Goal: Register for event/course

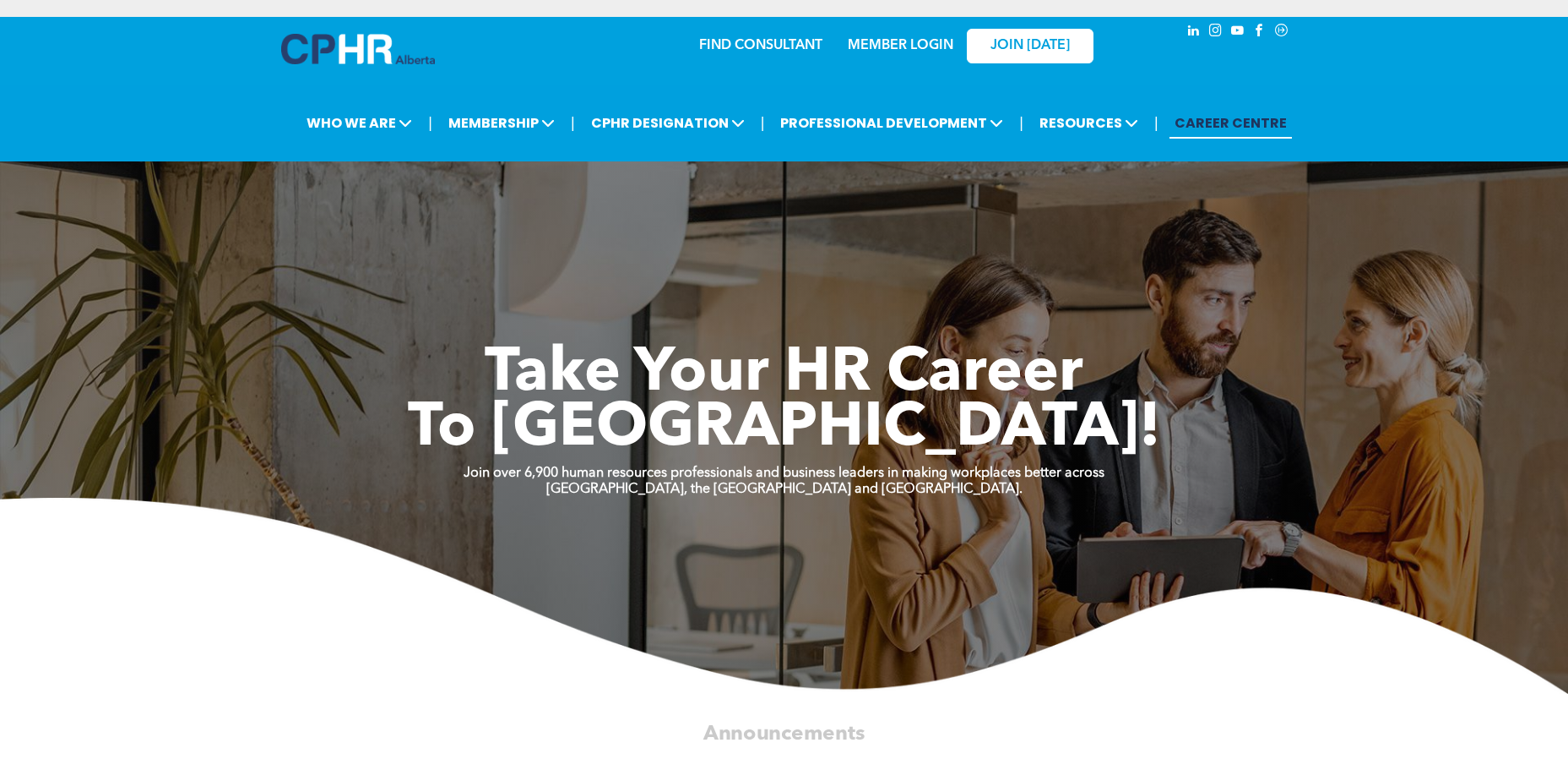
click at [906, 45] on link "MEMBER LOGIN" at bounding box center [900, 45] width 106 height 14
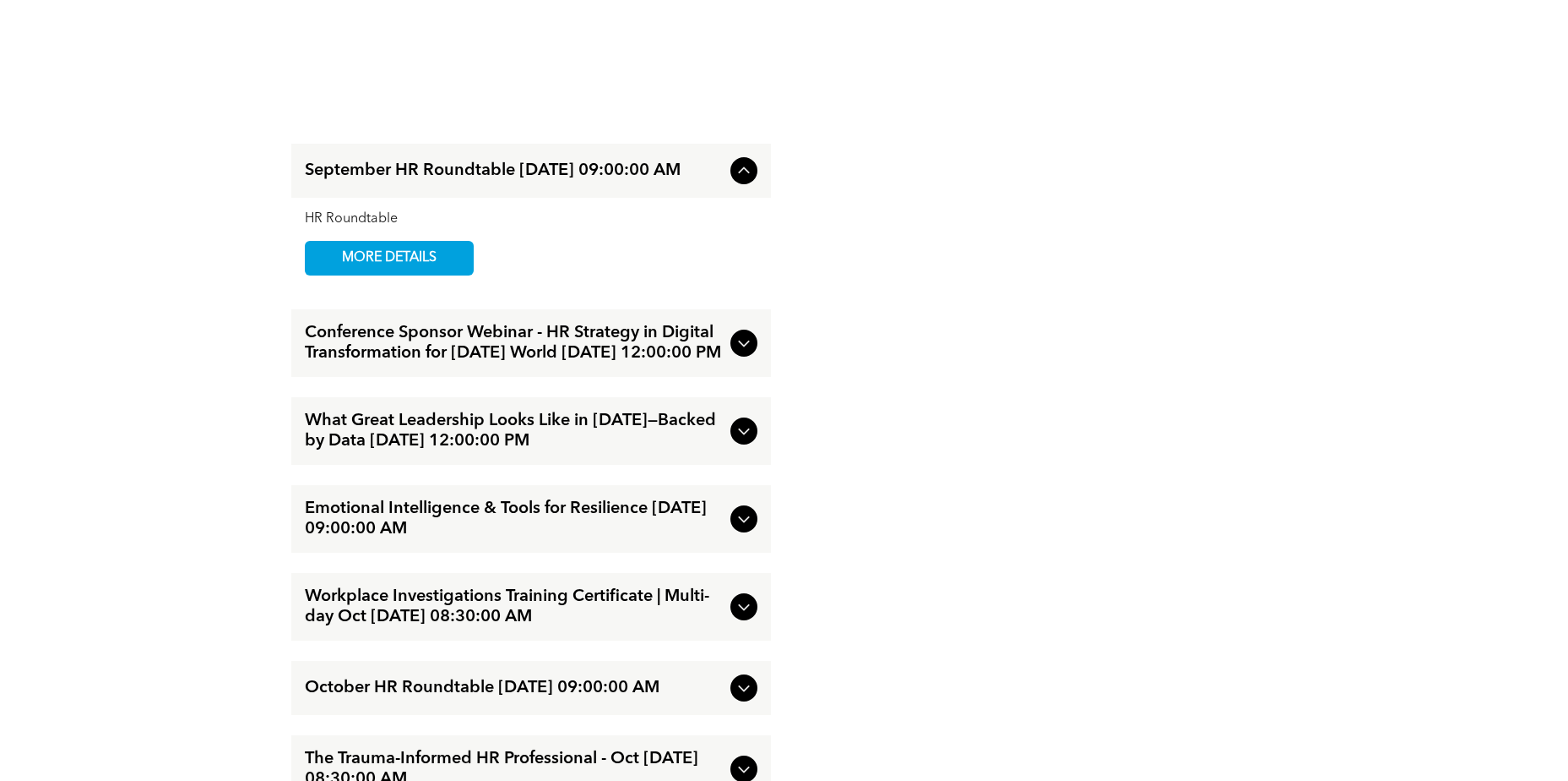
scroll to position [2893, 0]
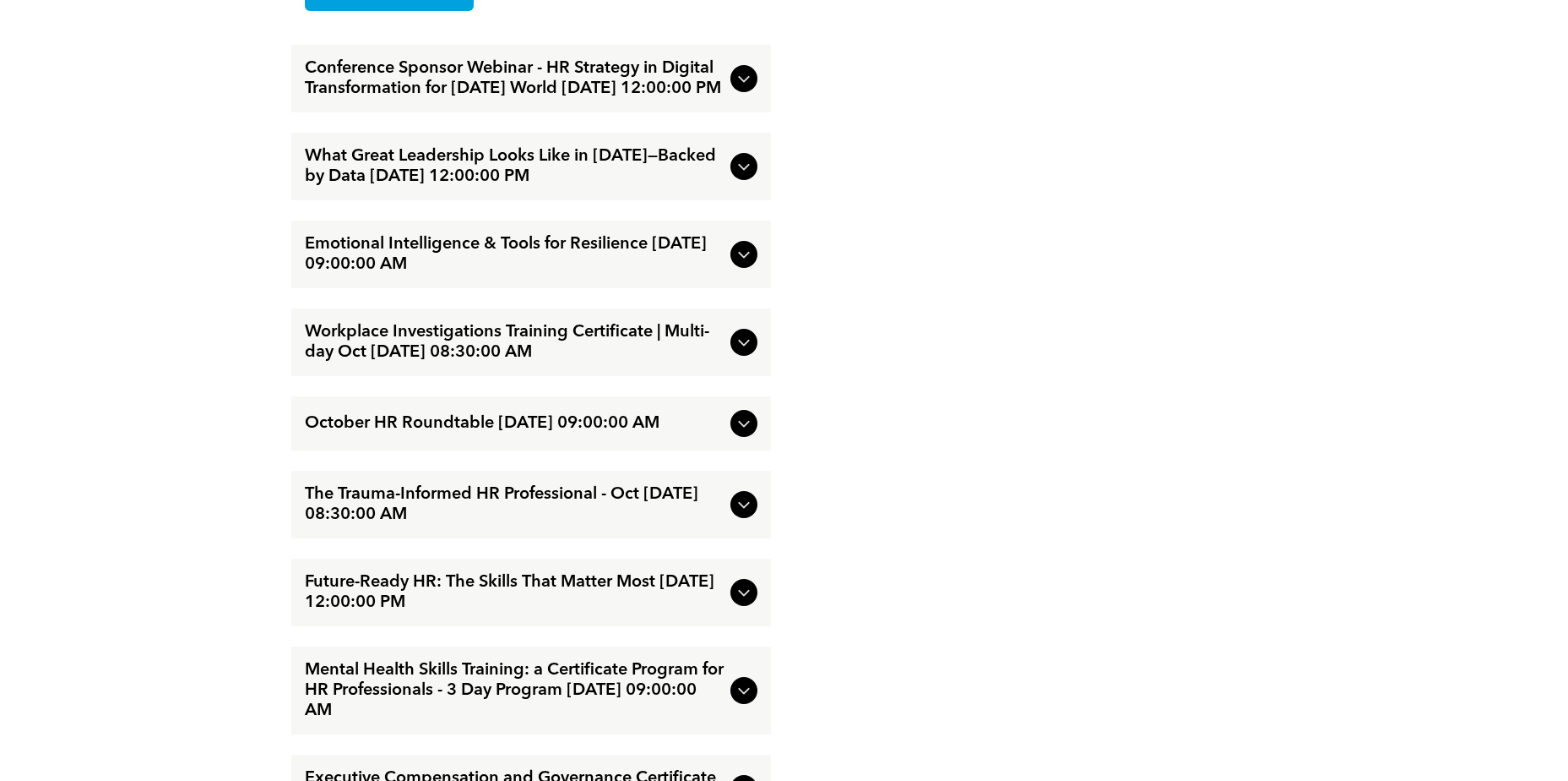
click at [744, 352] on icon at bounding box center [744, 342] width 21 height 21
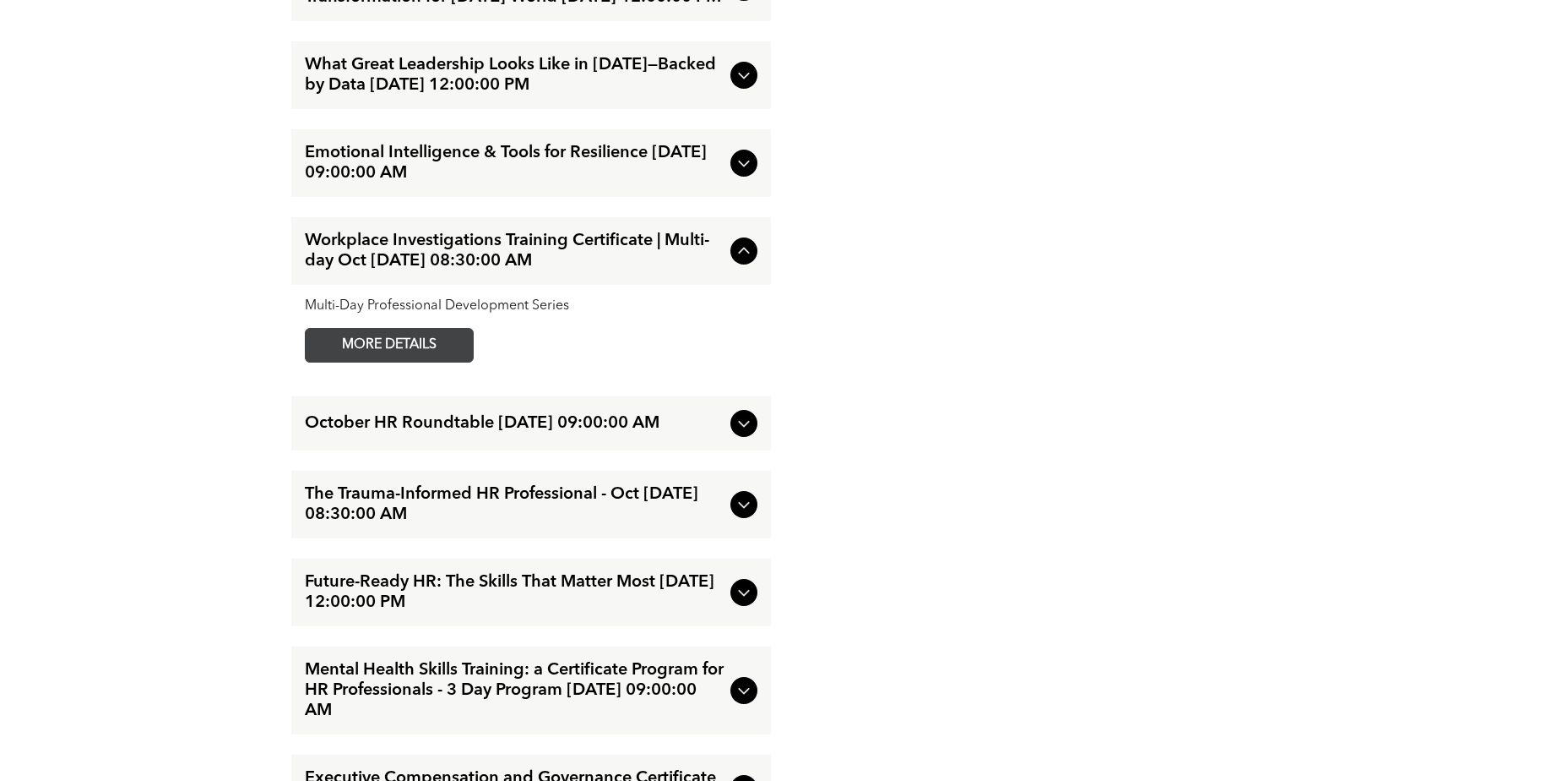
click at [439, 361] on span "MORE DETAILS" at bounding box center [389, 345] width 133 height 33
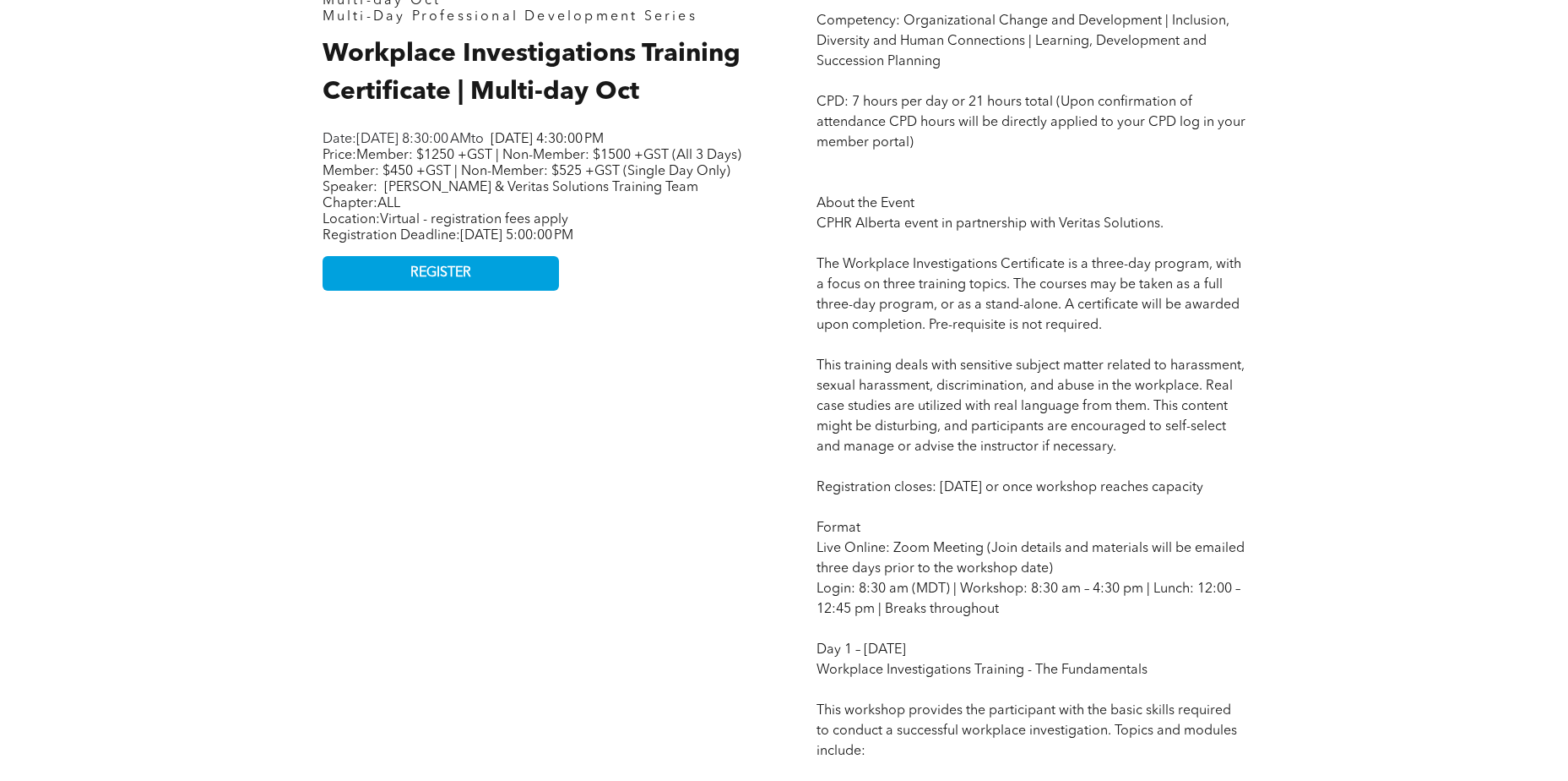
scroll to position [760, 0]
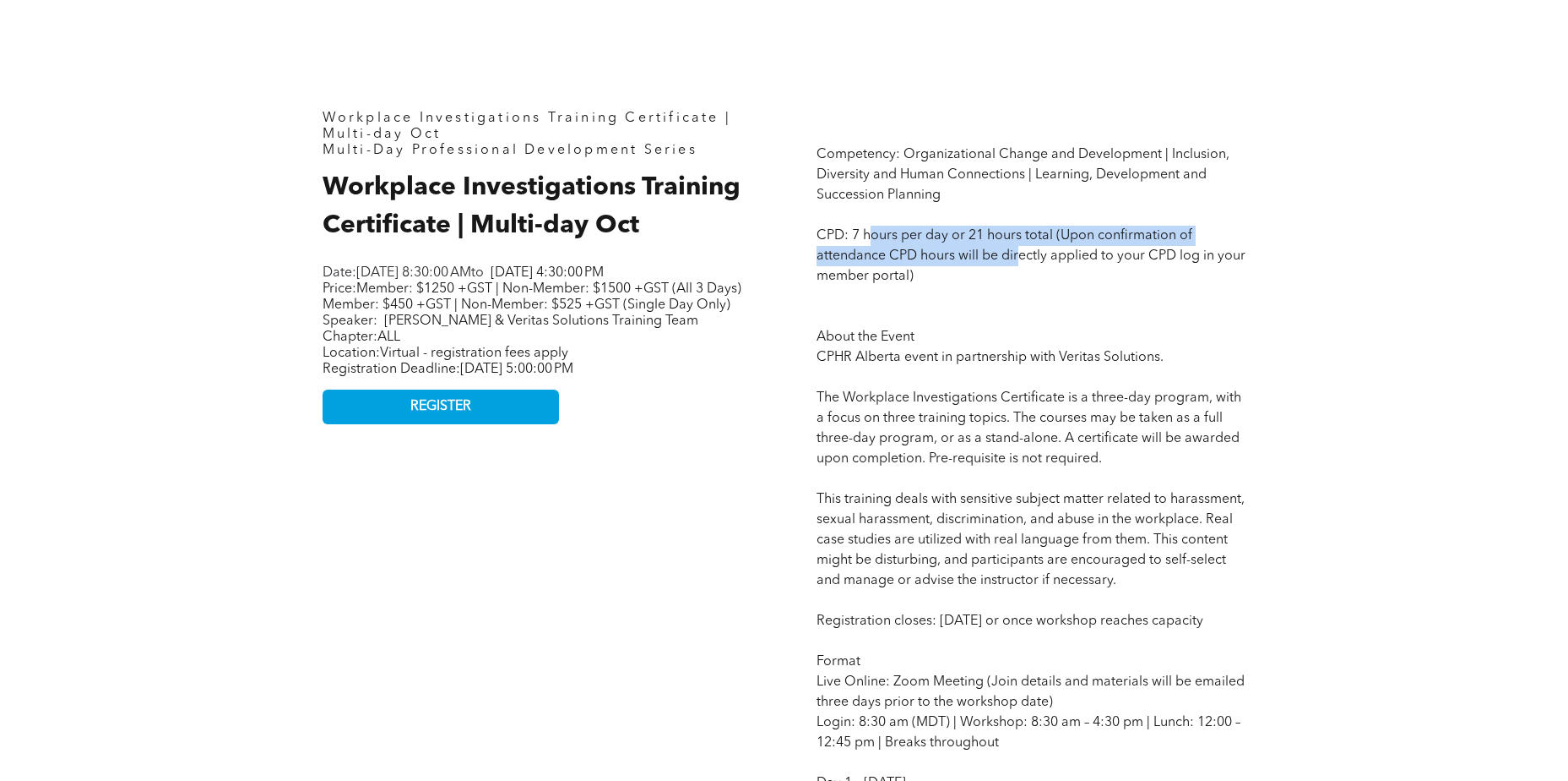
drag, startPoint x: 914, startPoint y: 242, endPoint x: 1017, endPoint y: 252, distance: 103.5
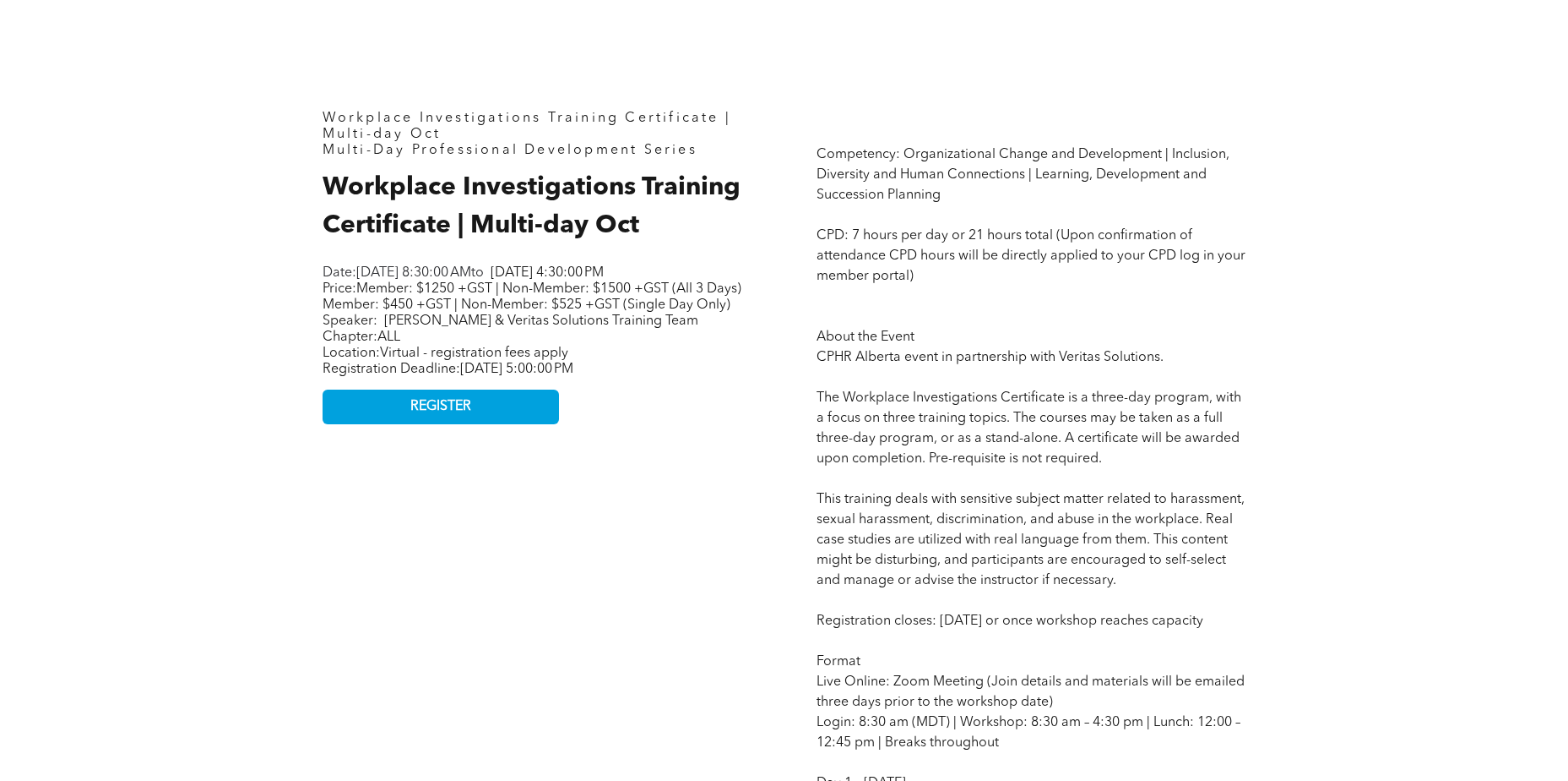
drag, startPoint x: 1017, startPoint y: 252, endPoint x: 1015, endPoint y: 293, distance: 41.0
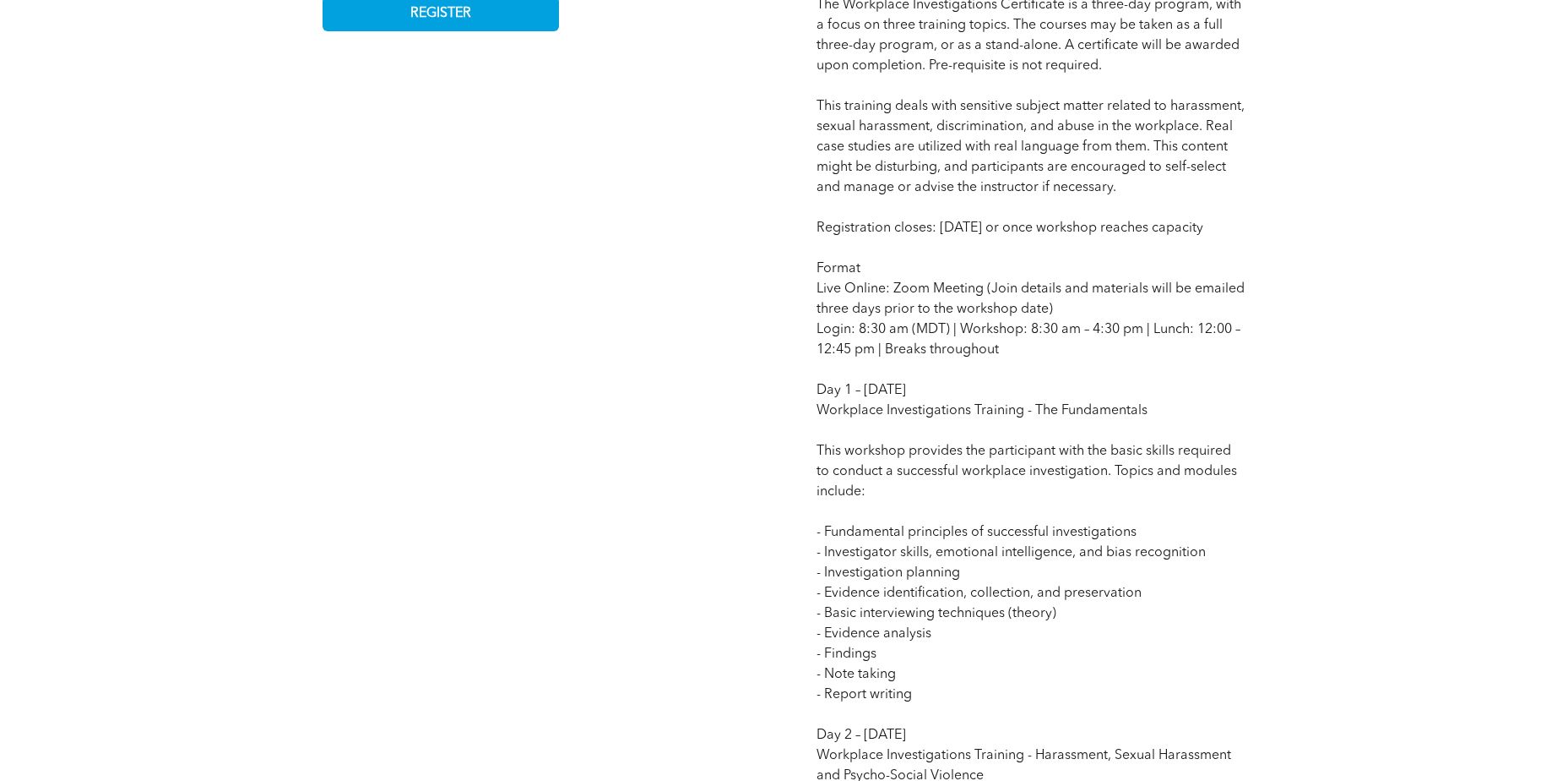
scroll to position [1183, 0]
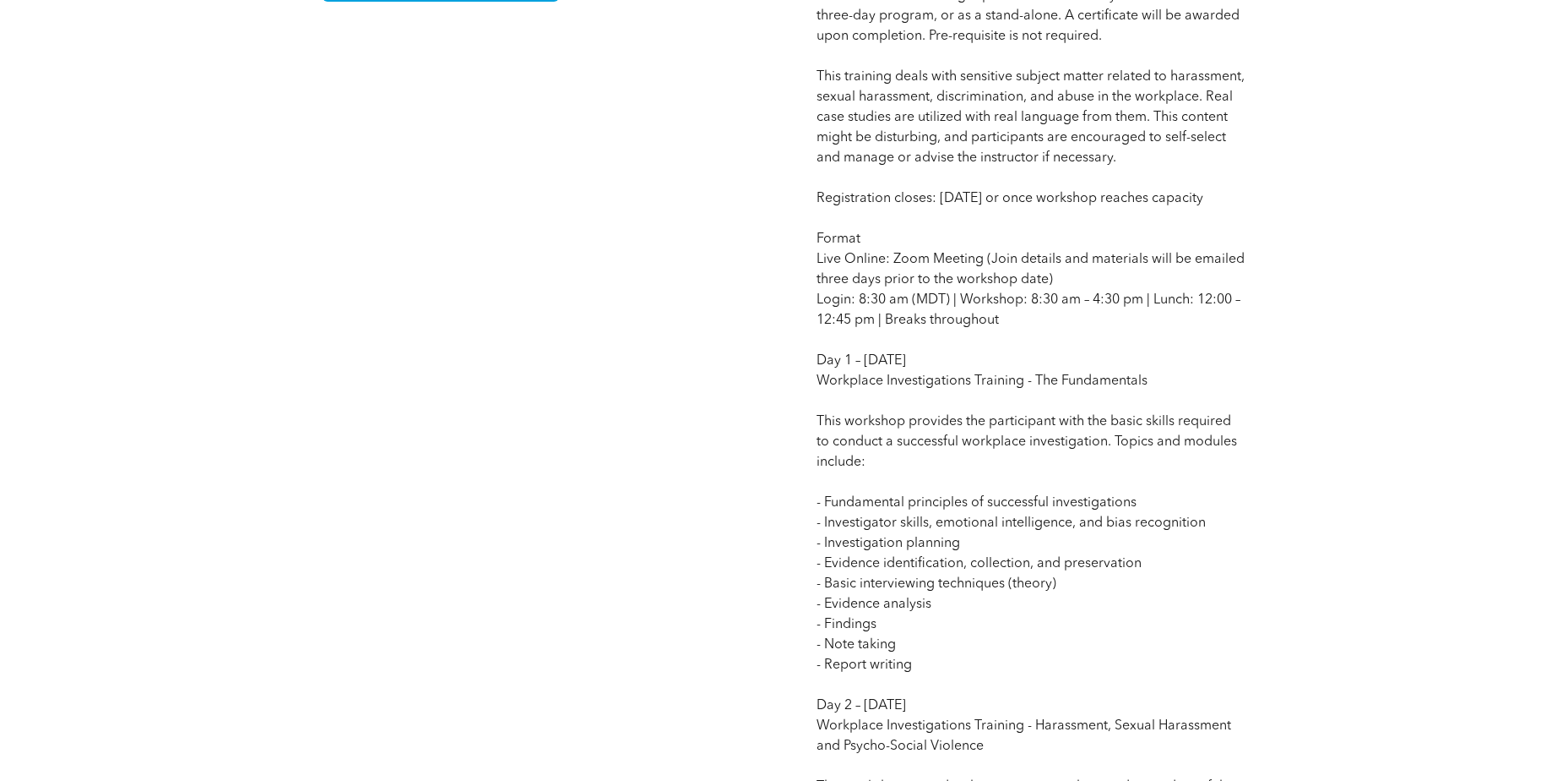
click at [940, 525] on span "Competency: Organizational Change and Development | Inclusion, Diversity and Hu…" at bounding box center [1031, 564] width 429 height 1677
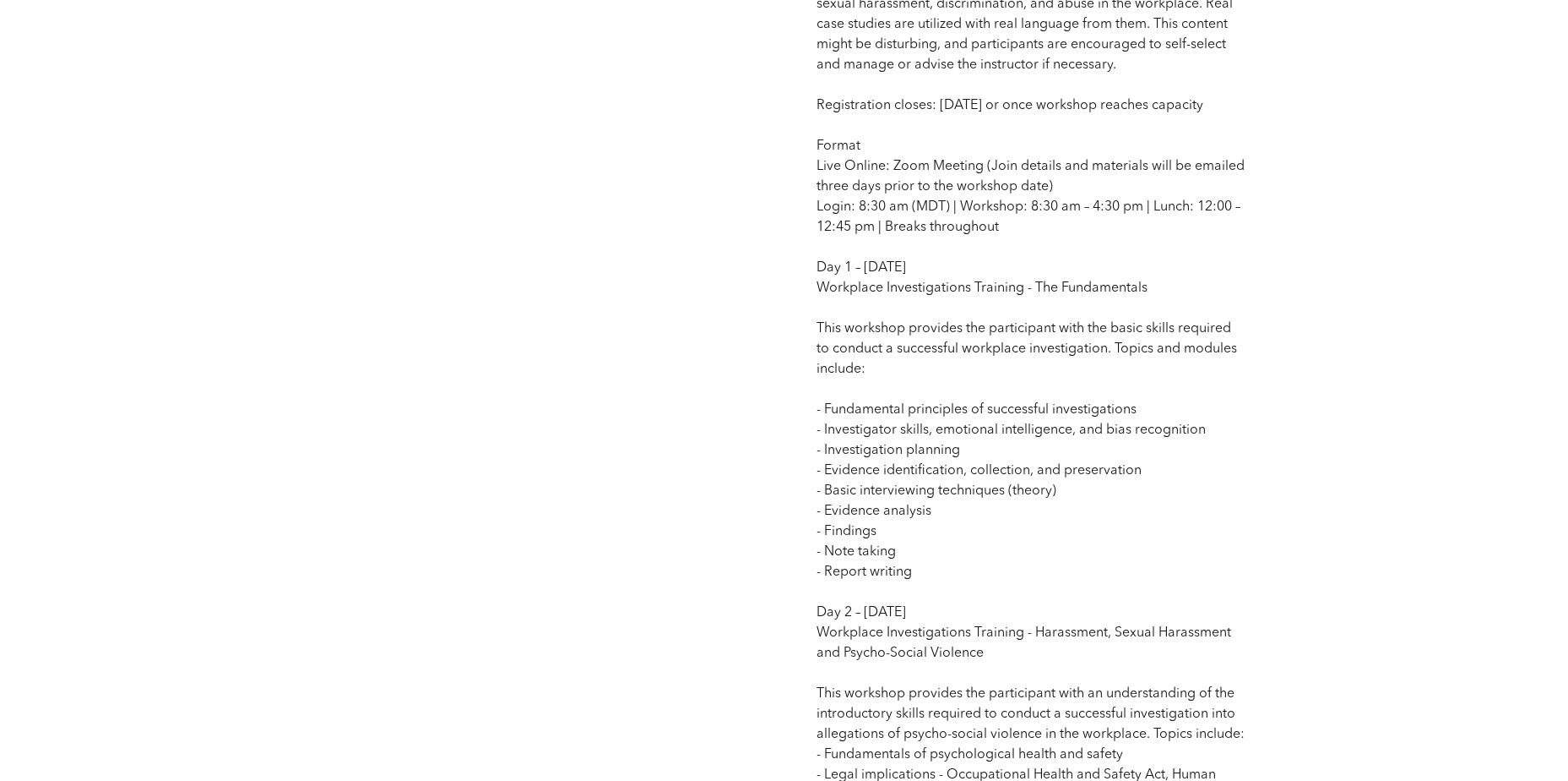
scroll to position [1352, 0]
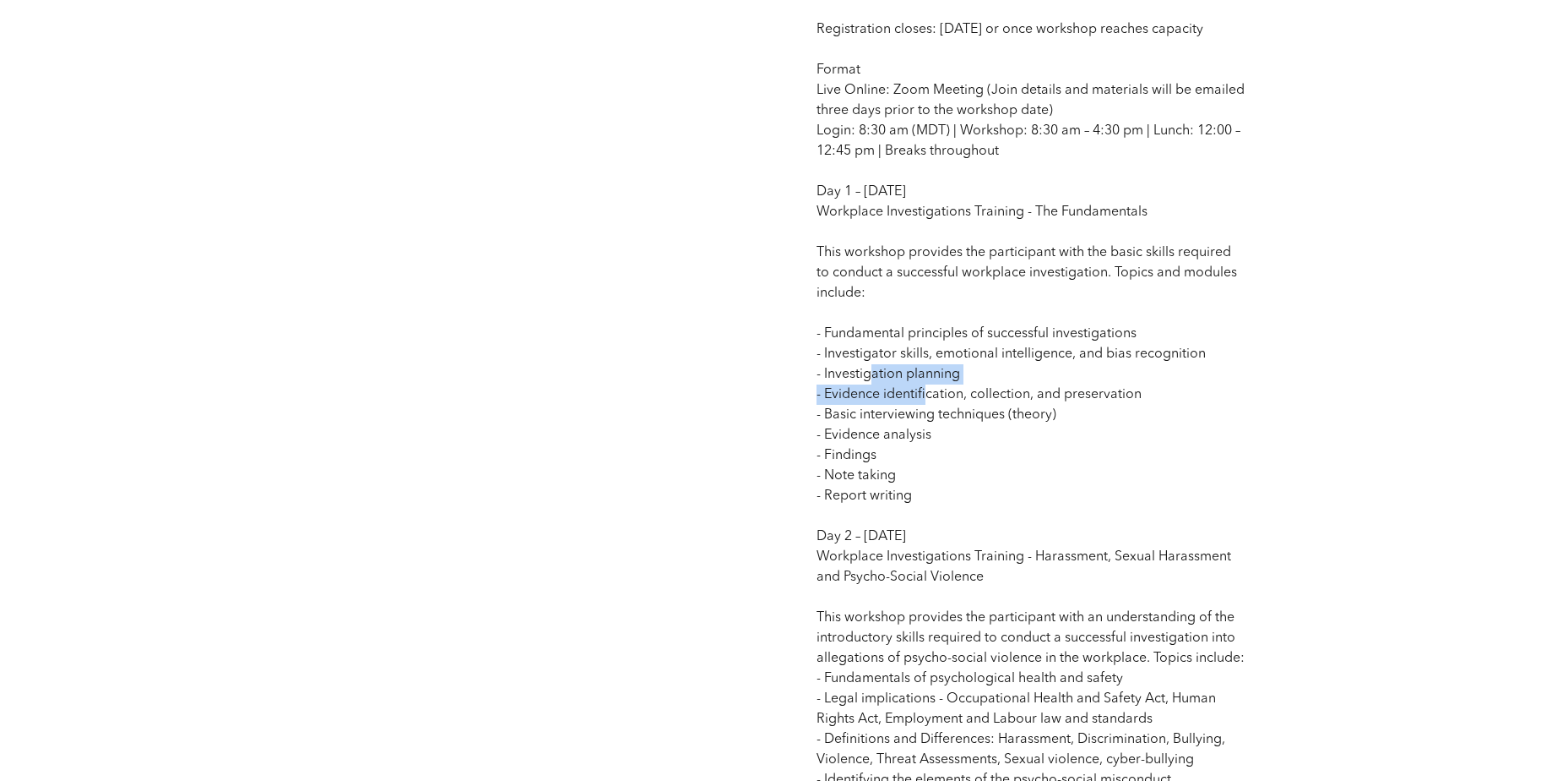
drag, startPoint x: 872, startPoint y: 396, endPoint x: 930, endPoint y: 413, distance: 60.4
click at [930, 413] on span "Competency: Organizational Change and Development | Inclusion, Diversity and Hu…" at bounding box center [1031, 395] width 429 height 1677
drag, startPoint x: 930, startPoint y: 413, endPoint x: 940, endPoint y: 490, distance: 77.6
click at [940, 490] on p "Competency: Organizational Change and Development | Inclusion, Diversity and Hu…" at bounding box center [1031, 394] width 429 height 1683
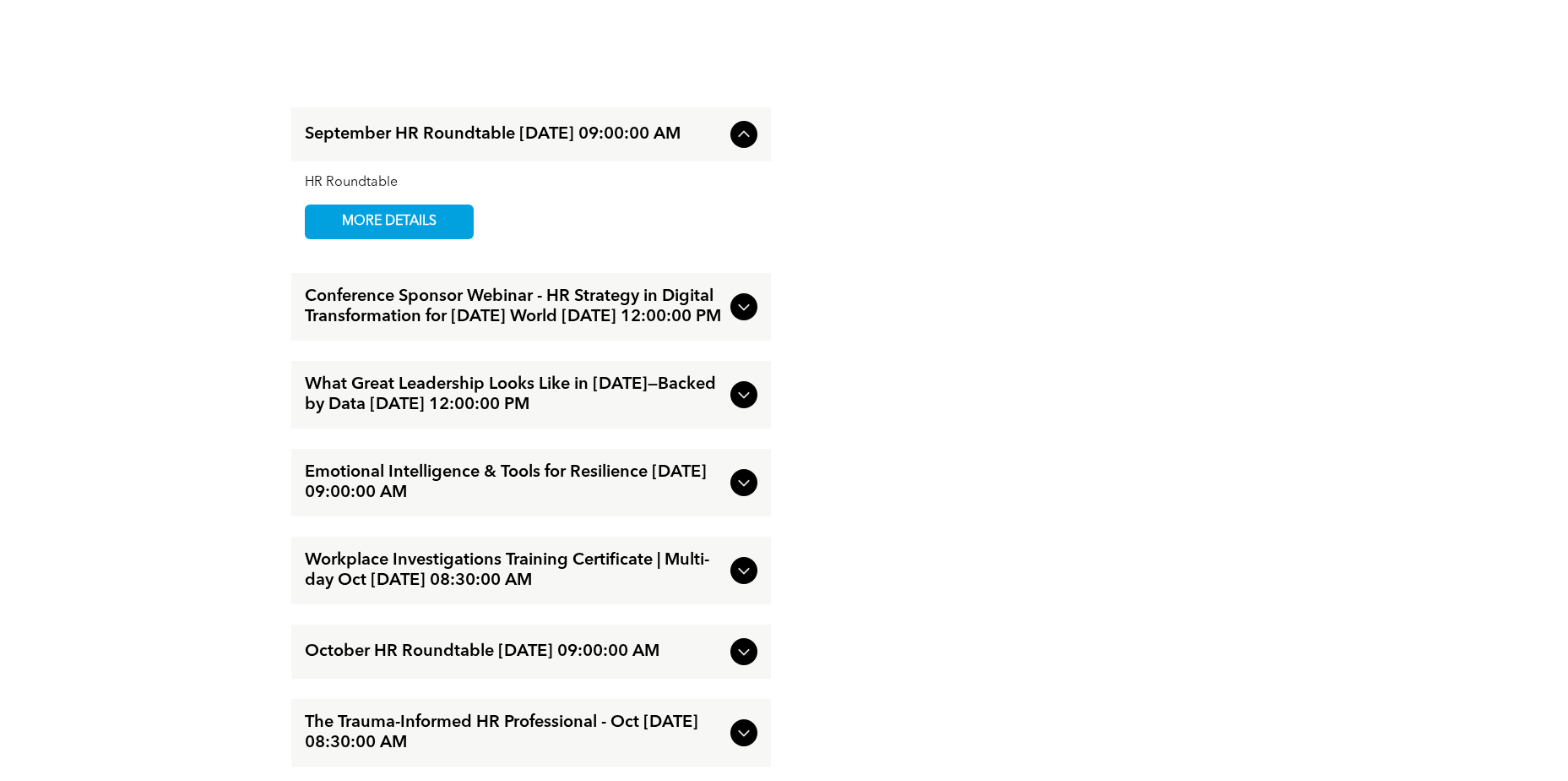
scroll to position [2707, 0]
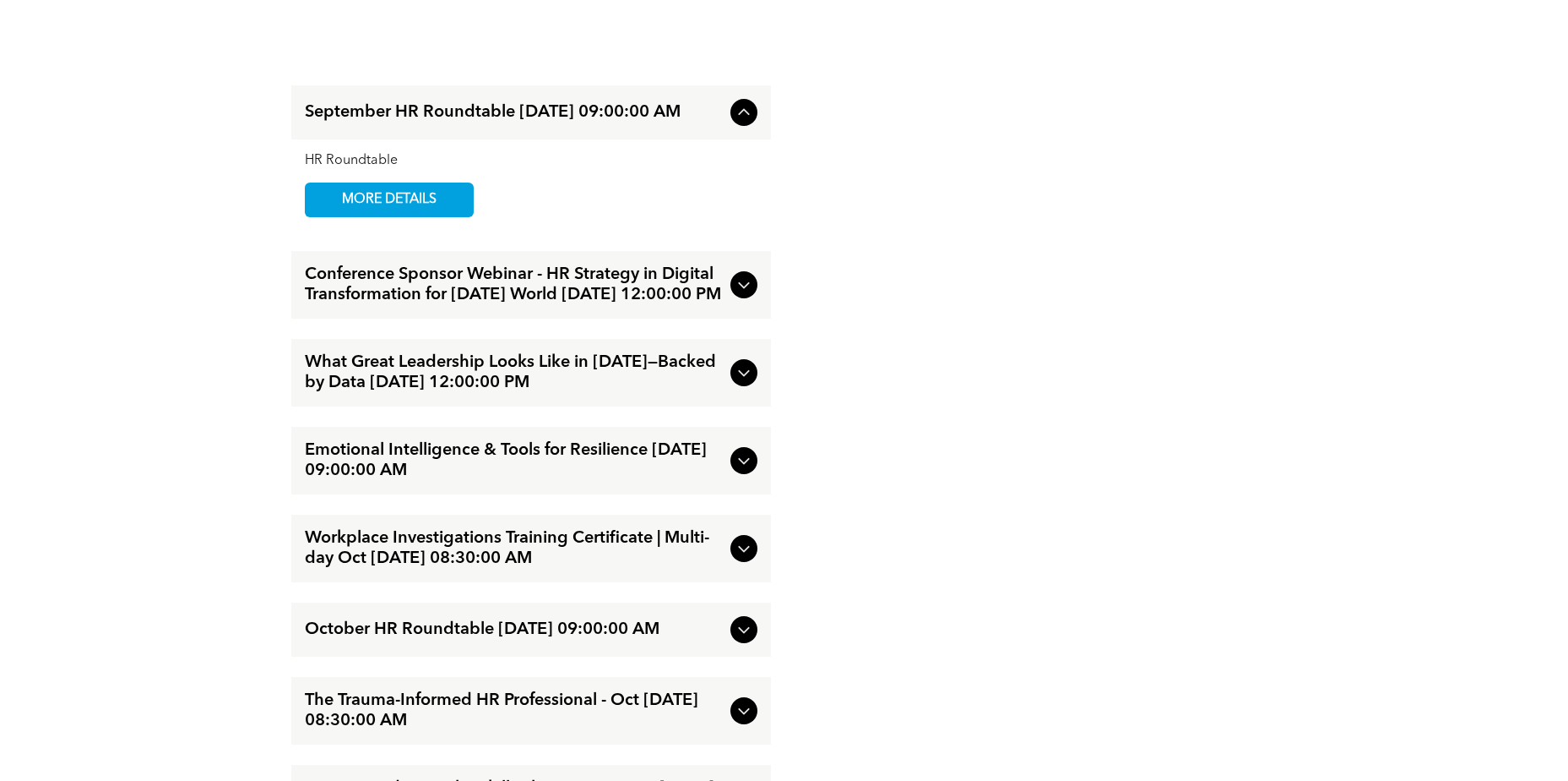
click at [742, 295] on icon at bounding box center [744, 284] width 21 height 21
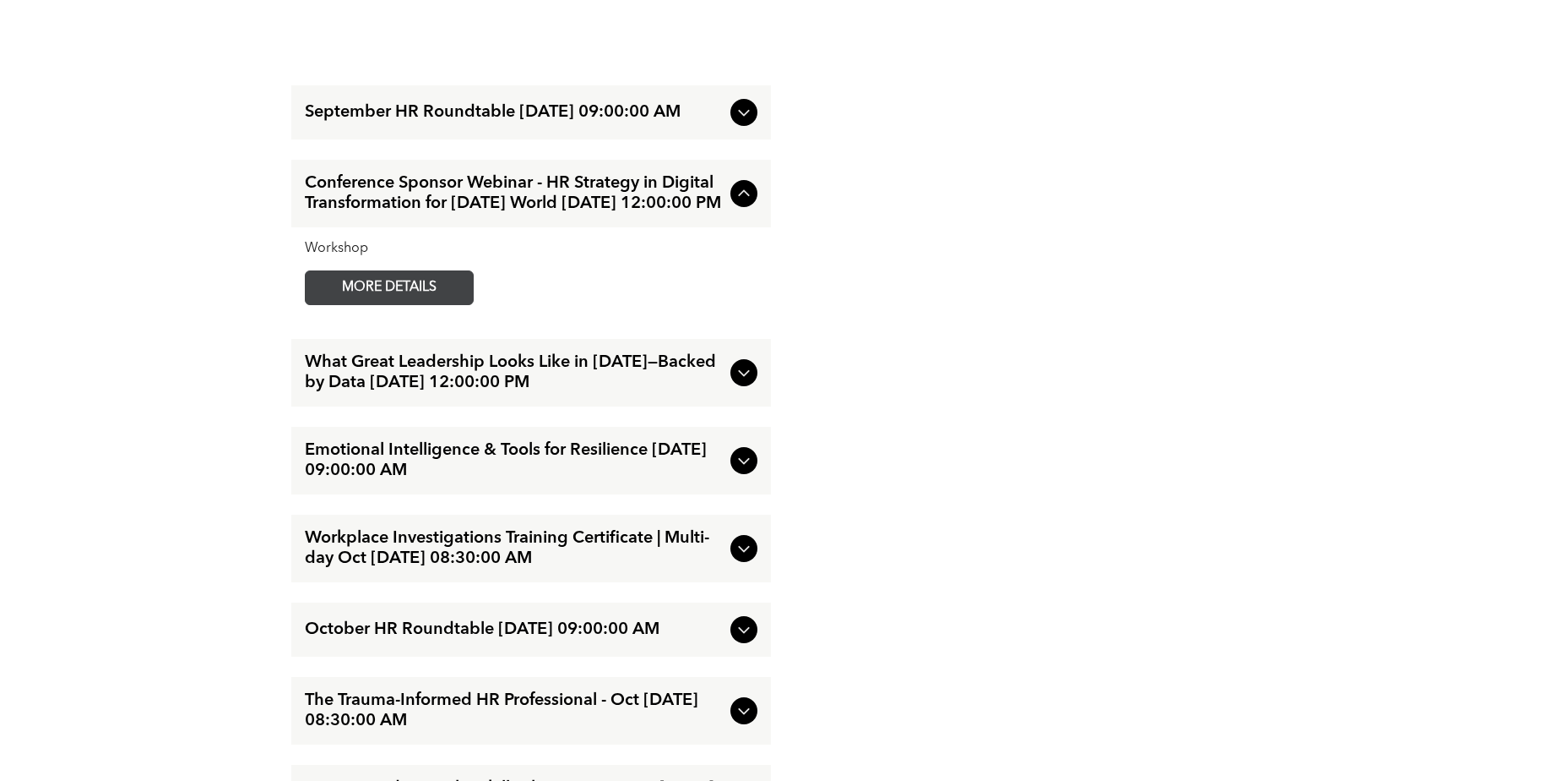
click at [436, 304] on span "MORE DETAILS" at bounding box center [389, 287] width 133 height 33
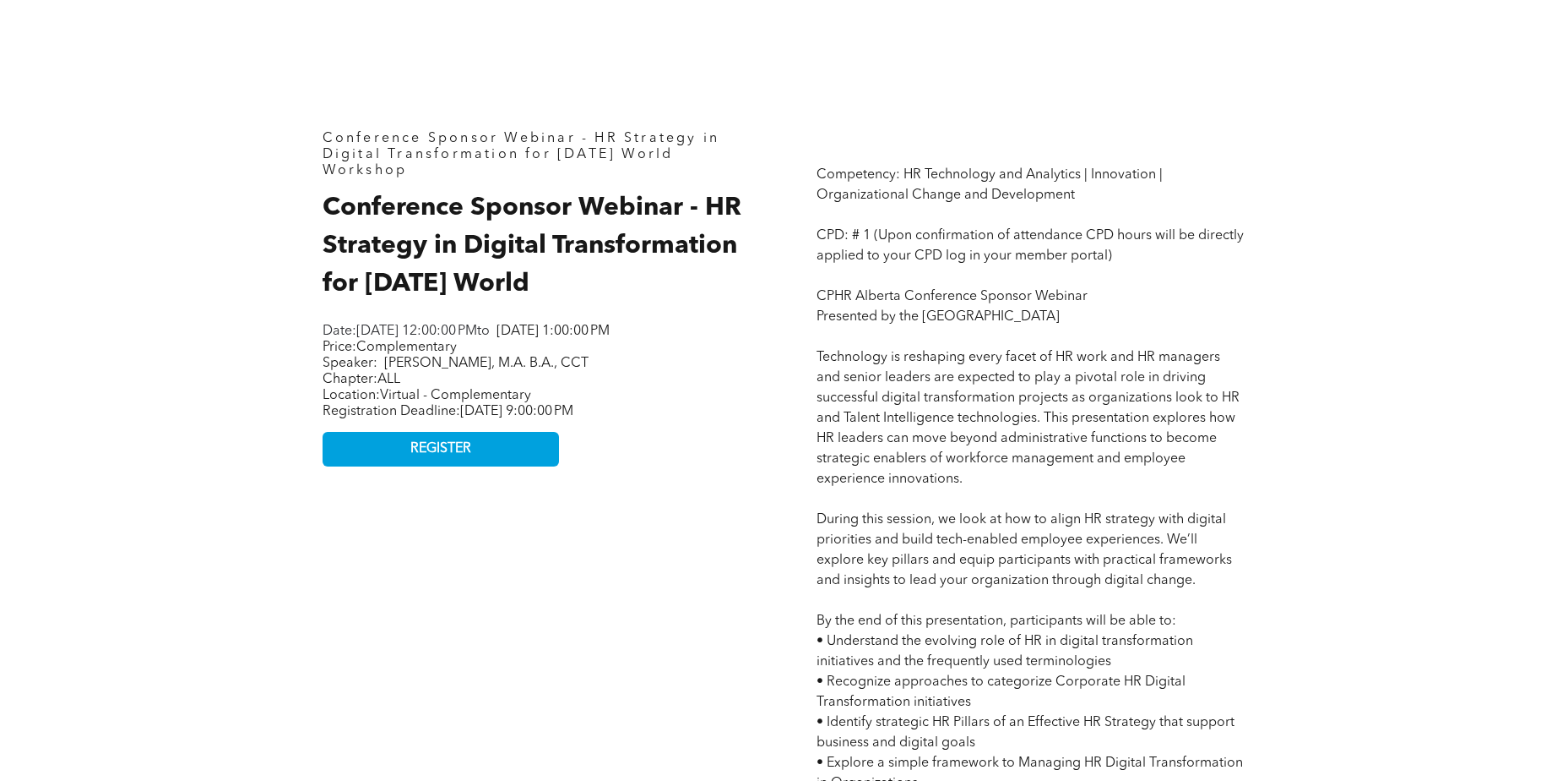
scroll to position [760, 0]
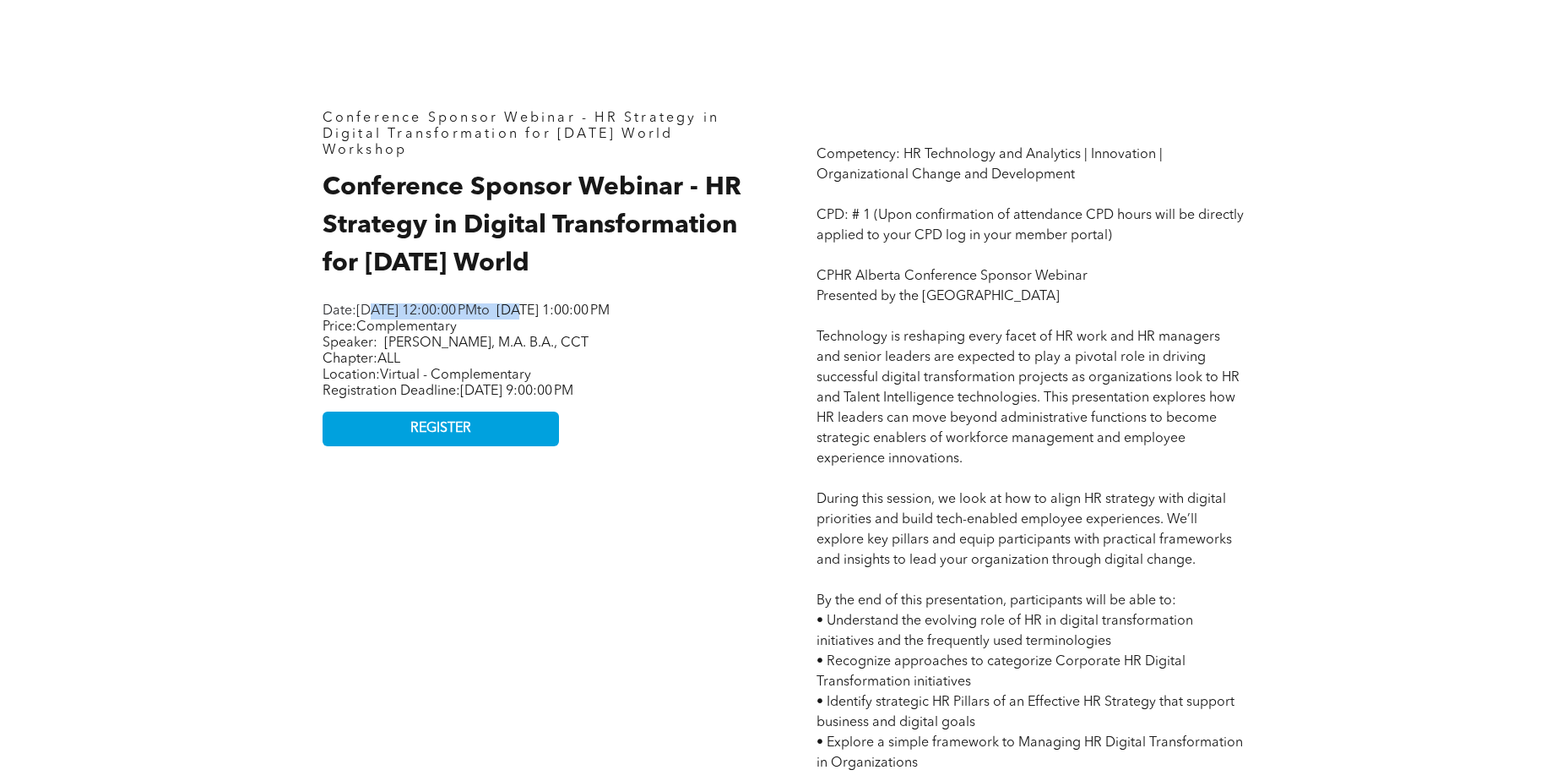
drag, startPoint x: 376, startPoint y: 314, endPoint x: 683, endPoint y: 318, distance: 307.0
click at [683, 318] on p "Date: [DATE] 12:00:00 PM to [DATE] 1:00:00 PM" at bounding box center [534, 311] width 422 height 16
drag, startPoint x: 683, startPoint y: 318, endPoint x: 601, endPoint y: 345, distance: 86.3
click at [601, 345] on p "Price: Complementary Speaker: [PERSON_NAME], M.A. B.A., CCT" at bounding box center [534, 336] width 422 height 33
click at [461, 432] on link "REGISTER" at bounding box center [441, 429] width 237 height 35
